Goal: Information Seeking & Learning: Learn about a topic

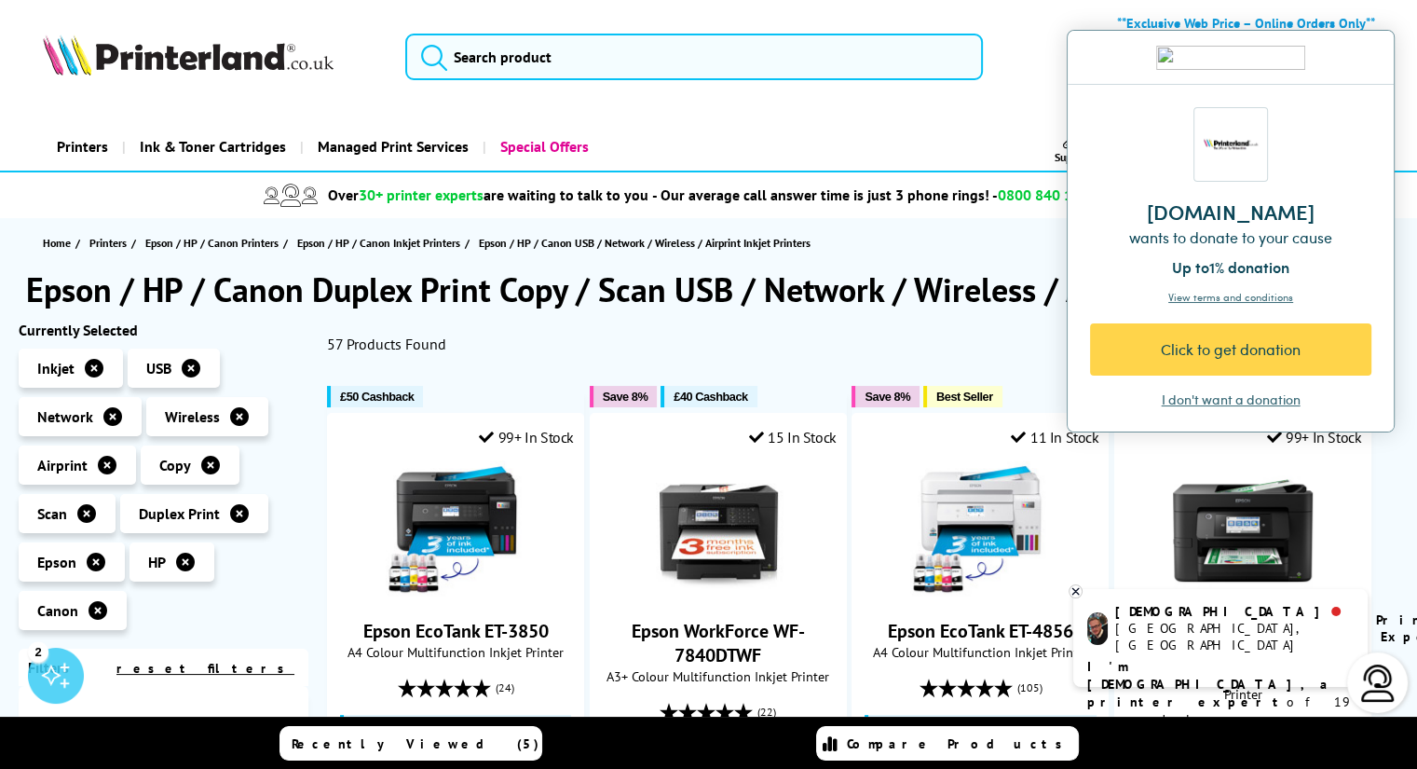
click at [837, 107] on div "**Exclusive Web Price – Online Orders Only** For all other enquiries please ema…" at bounding box center [708, 61] width 1417 height 95
